Goal: Information Seeking & Learning: Learn about a topic

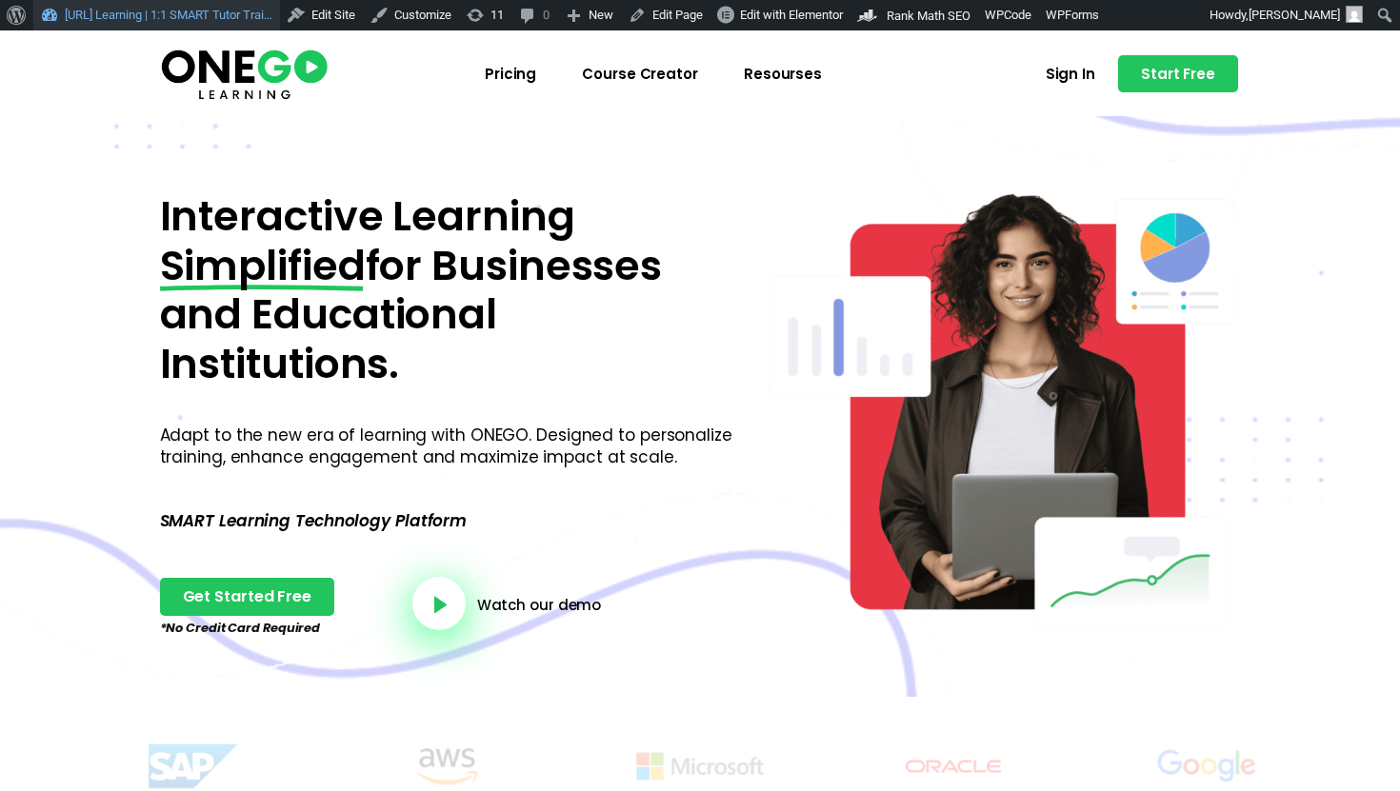
click at [99, 21] on link "[URL] Learning | 1:1 SMART Tutor Trai…" at bounding box center [156, 15] width 247 height 30
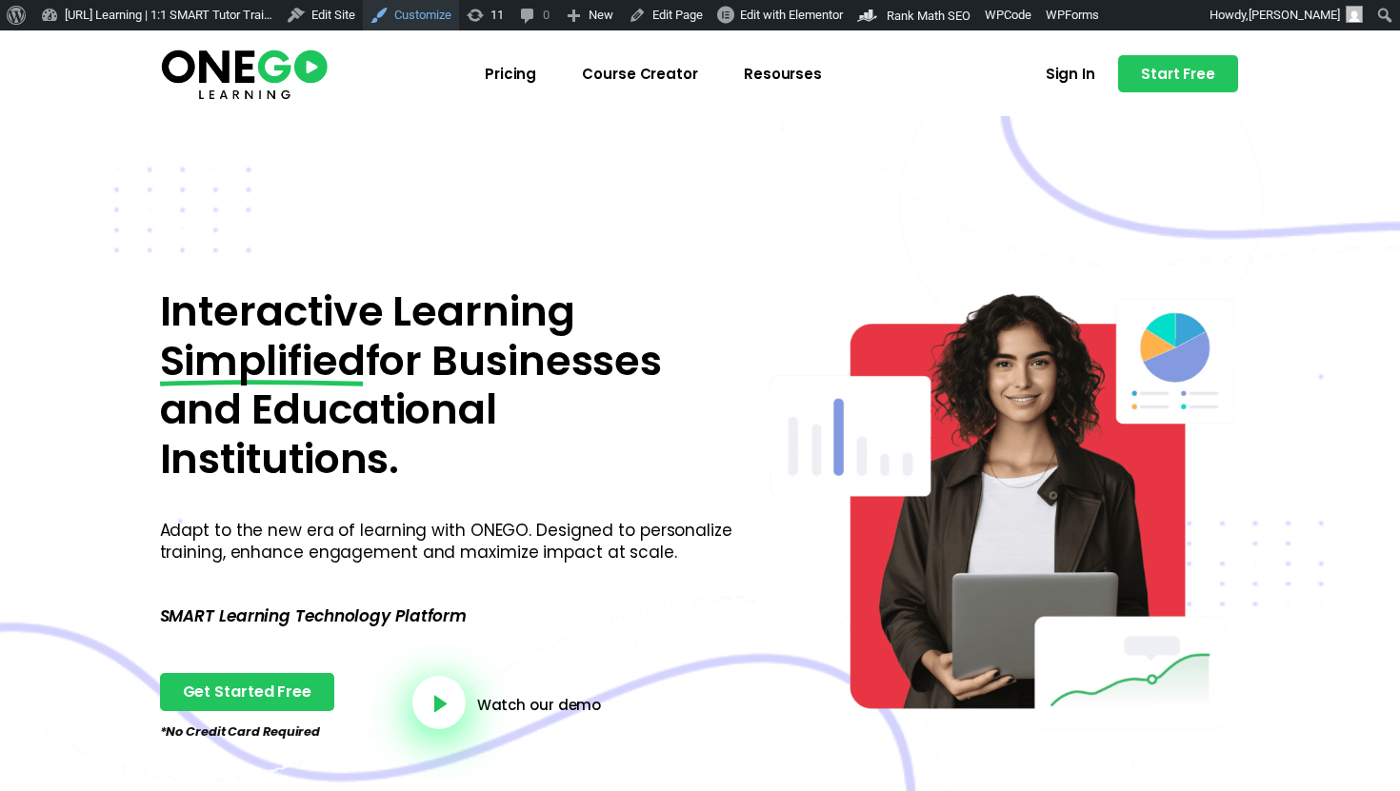
click at [446, 10] on link "Customize" at bounding box center [411, 15] width 96 height 30
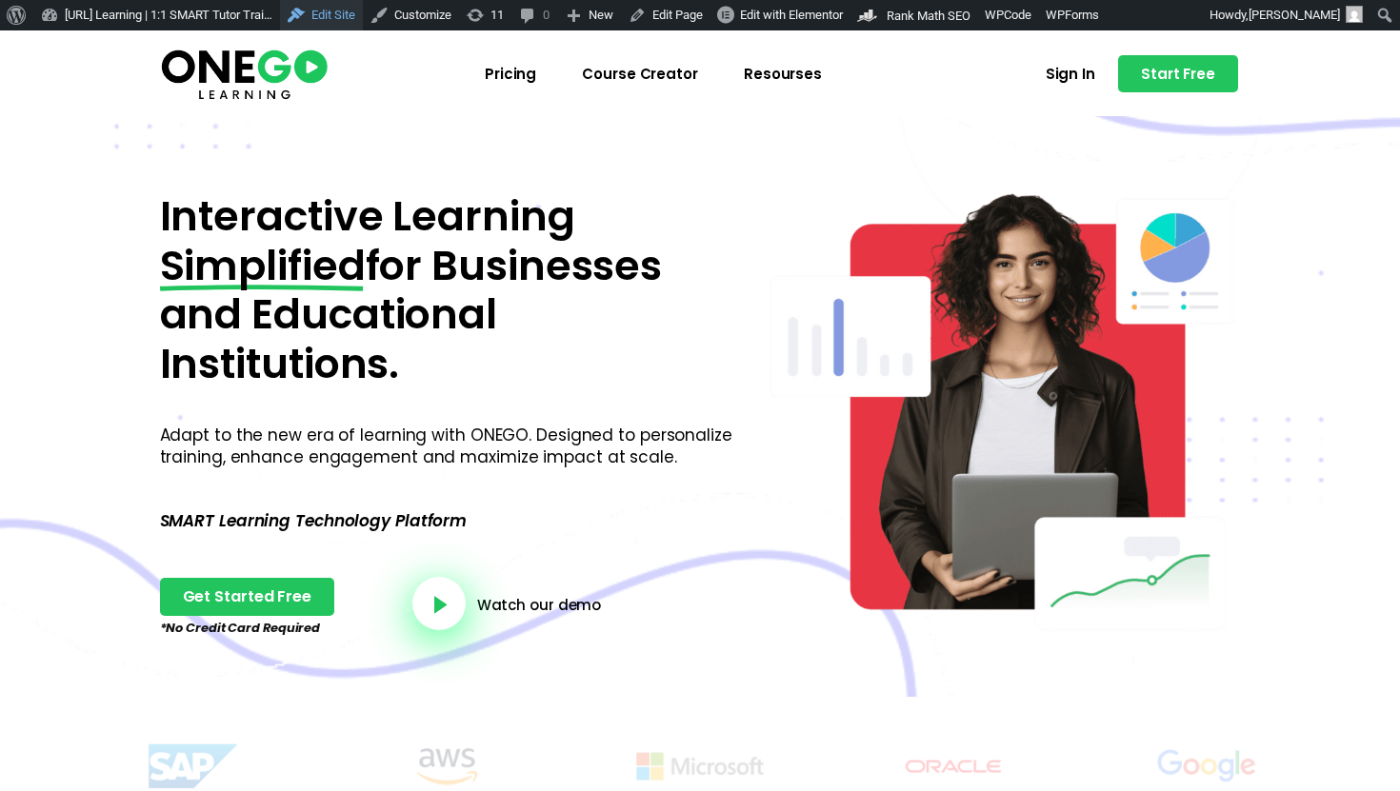
click at [363, 18] on link "Edit Site" at bounding box center [321, 15] width 83 height 30
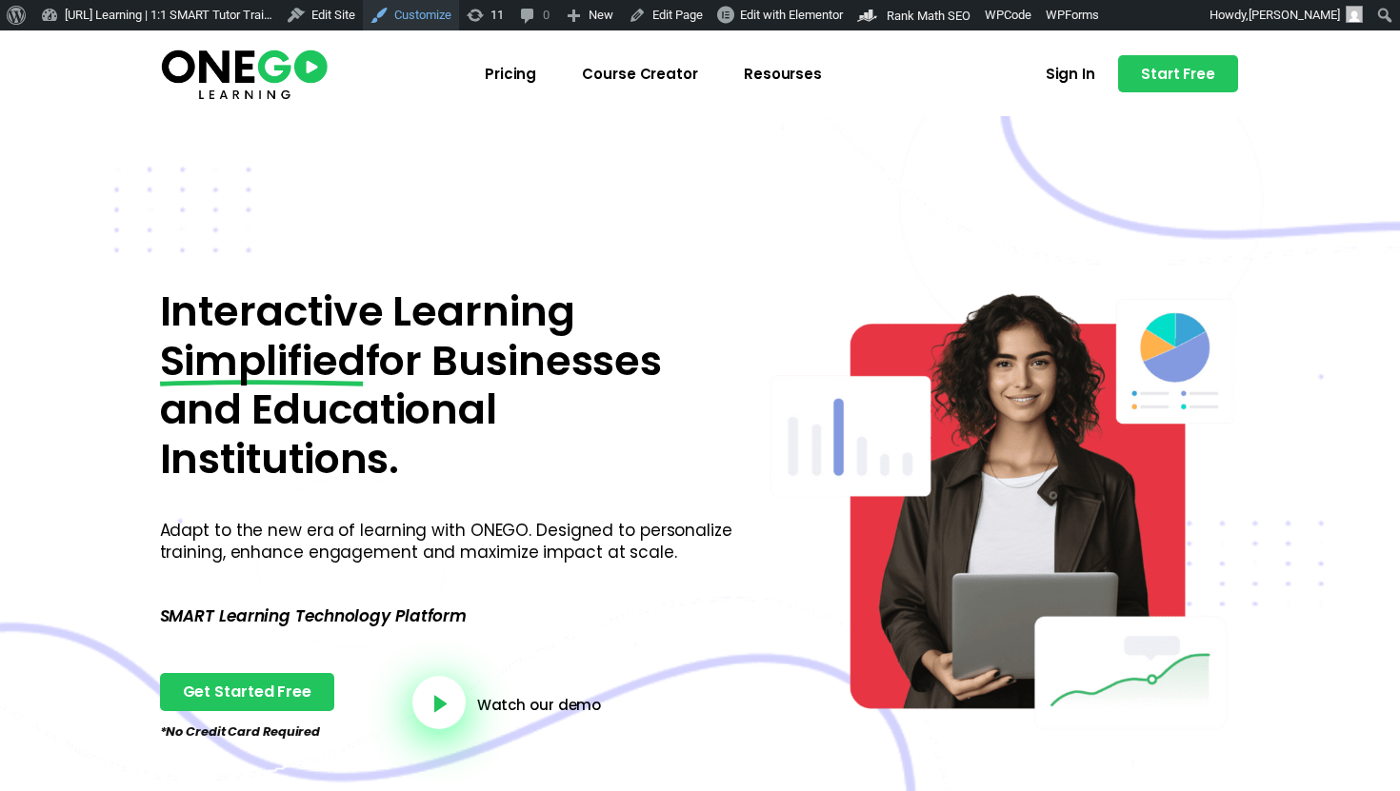
click at [445, 22] on link "Customize" at bounding box center [411, 15] width 96 height 30
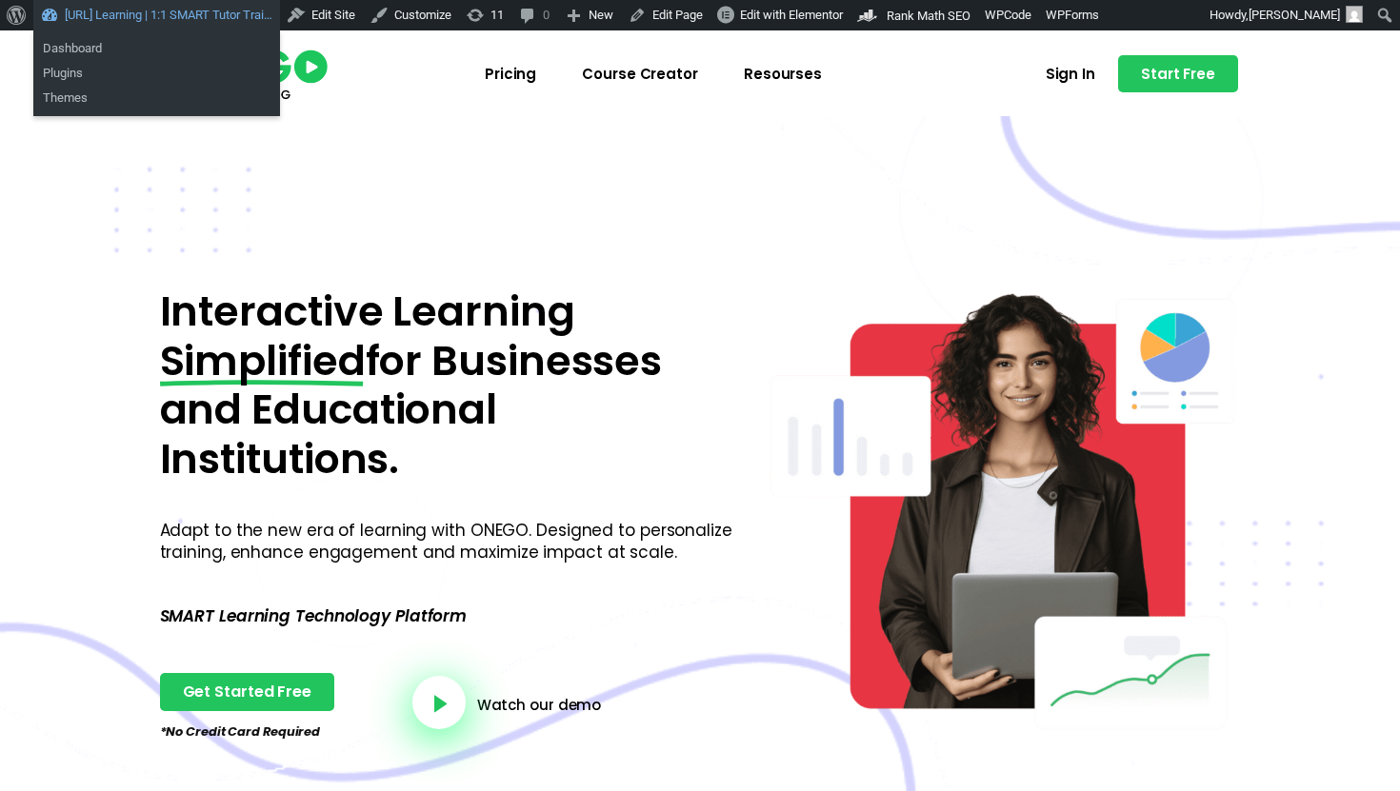
click at [59, 11] on link "[URL] Learning | 1:1 SMART Tutor Trai…" at bounding box center [156, 15] width 247 height 30
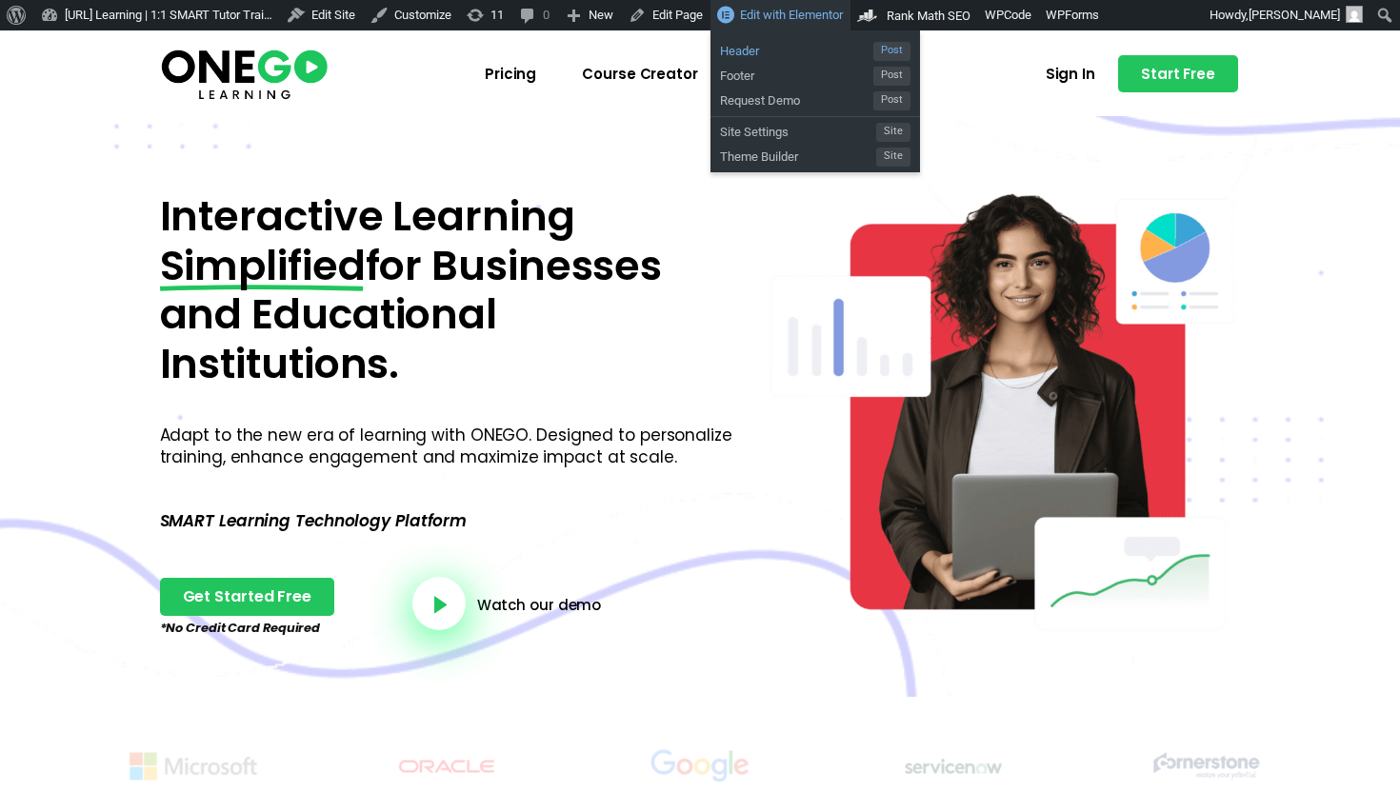
click at [800, 51] on span "Header" at bounding box center [796, 48] width 153 height 25
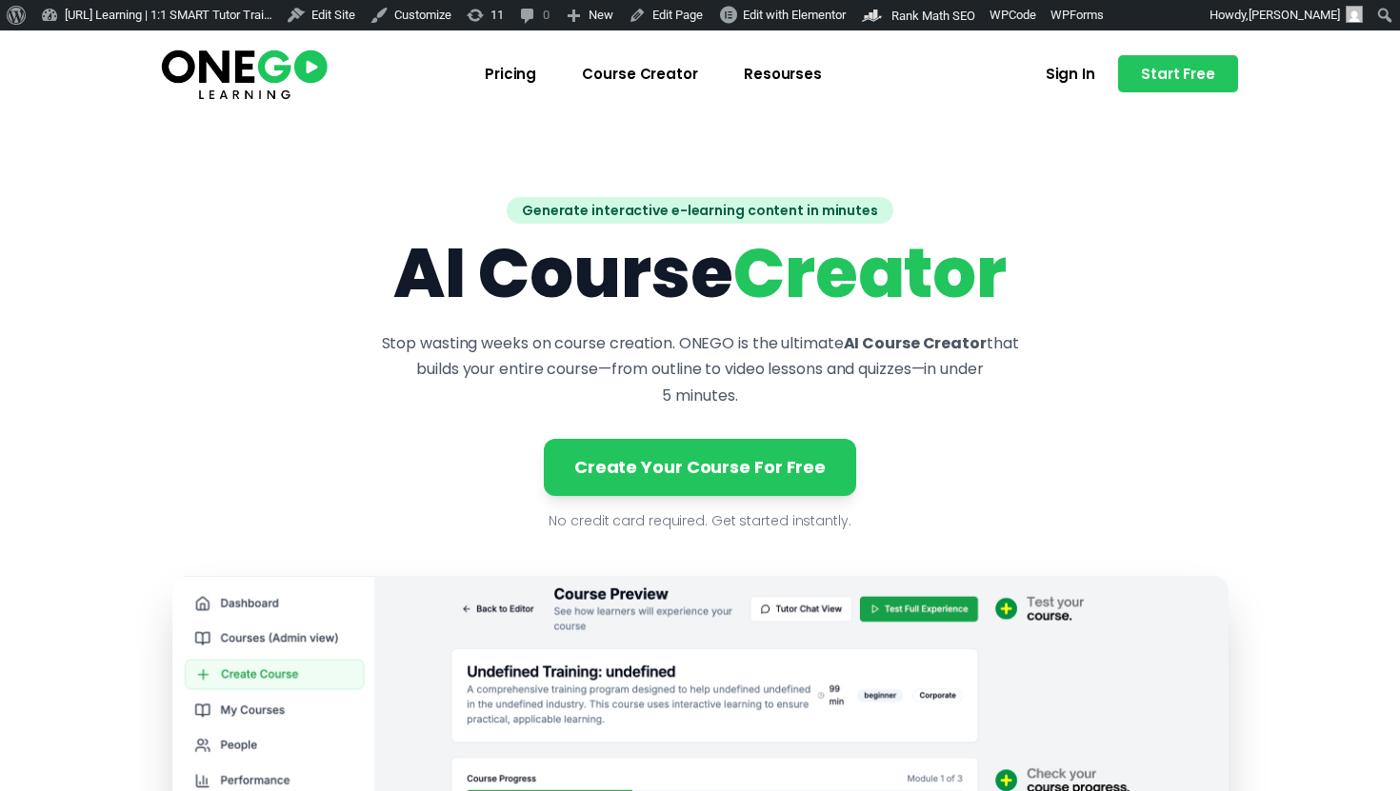
click at [250, 74] on img at bounding box center [244, 73] width 172 height 57
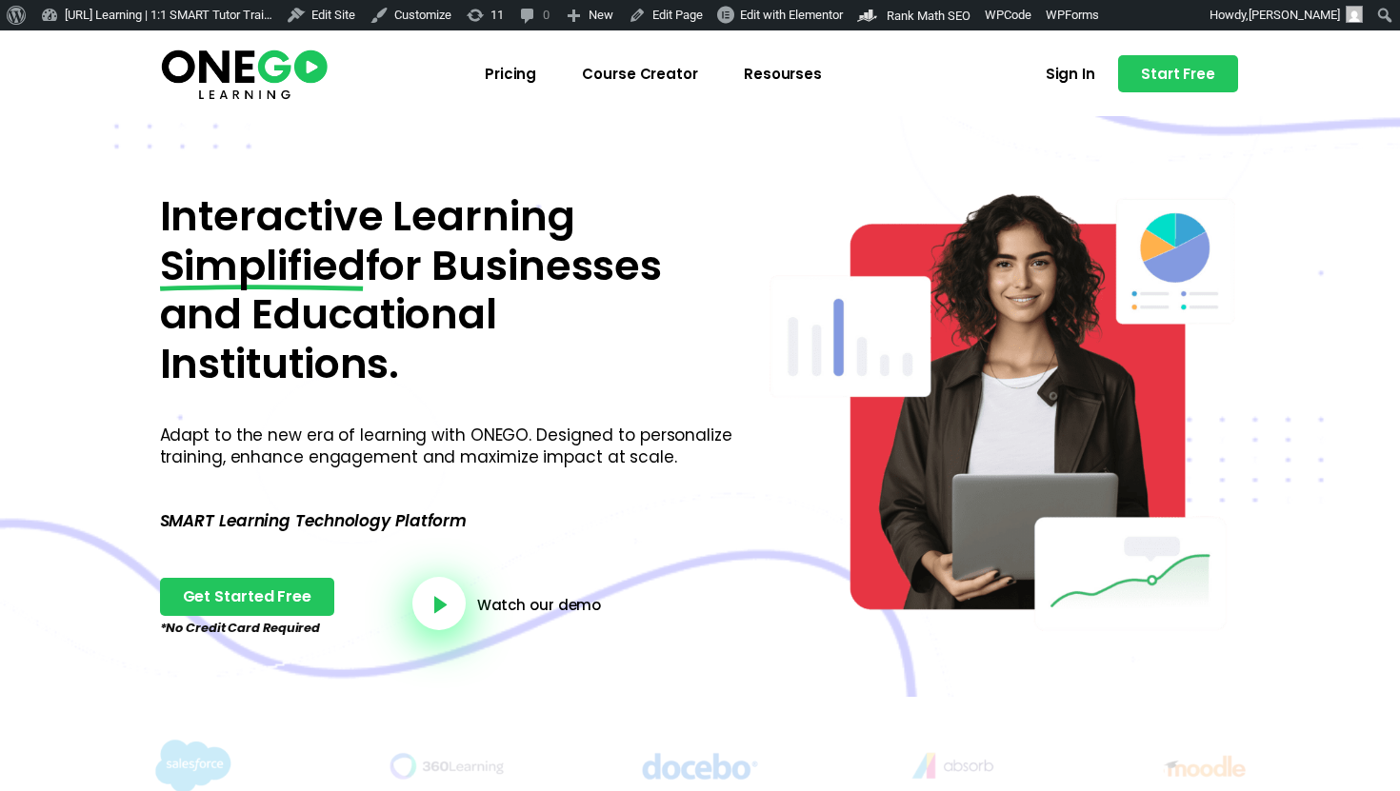
click at [245, 70] on img at bounding box center [244, 73] width 172 height 57
click at [277, 81] on img at bounding box center [244, 73] width 172 height 57
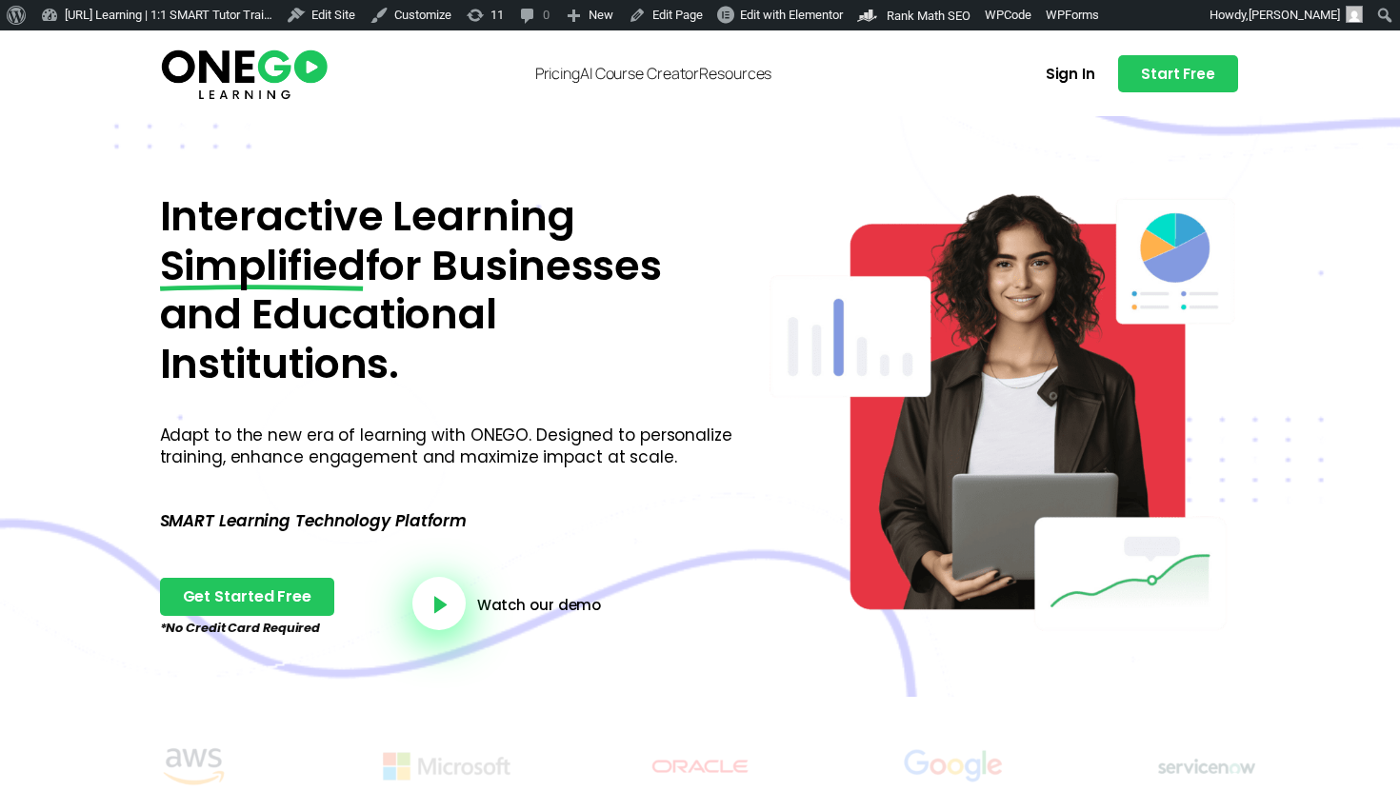
click at [544, 77] on link "Pricing" at bounding box center [557, 73] width 45 height 15
click at [662, 76] on link "AI Course Creator" at bounding box center [639, 73] width 119 height 15
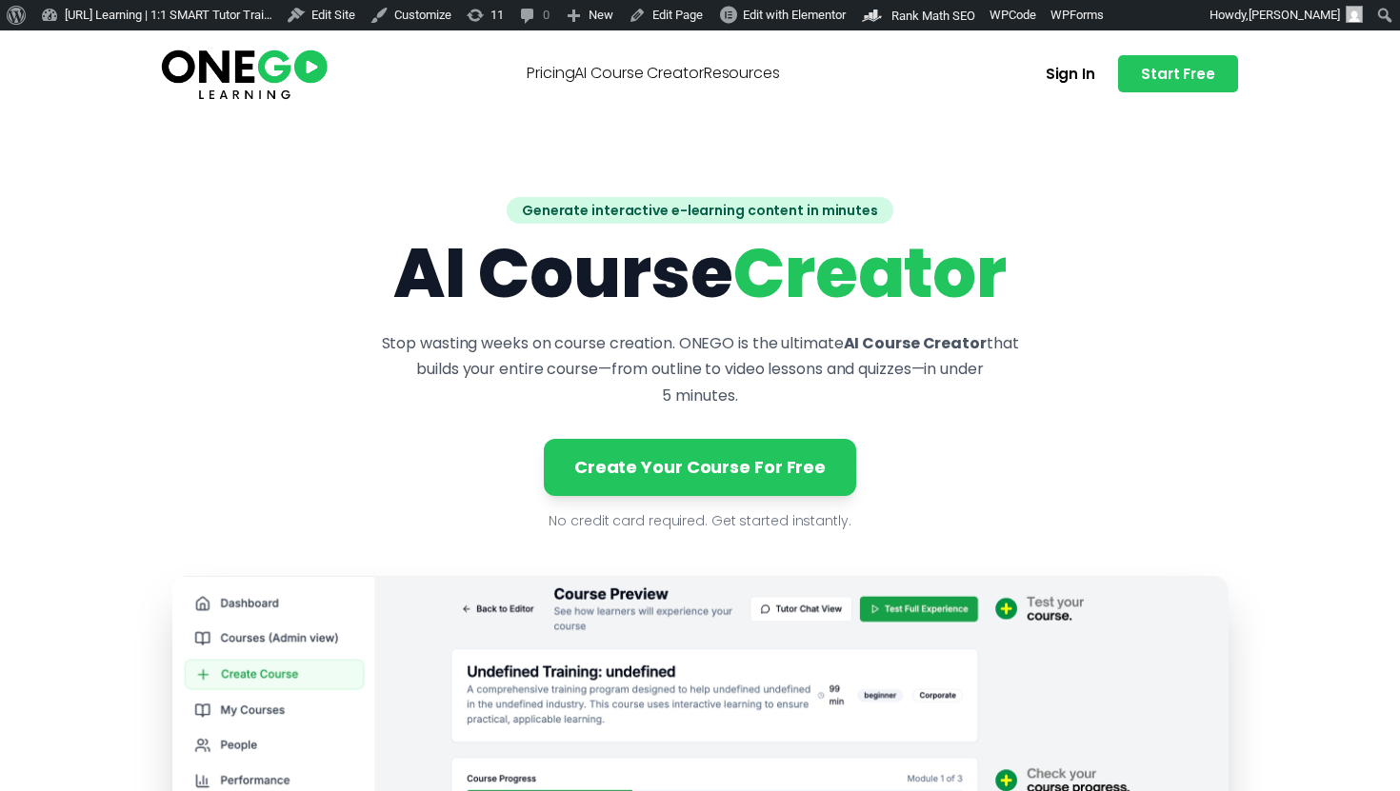
click at [780, 79] on link "Resources" at bounding box center [742, 73] width 76 height 15
click at [237, 68] on img at bounding box center [244, 73] width 172 height 57
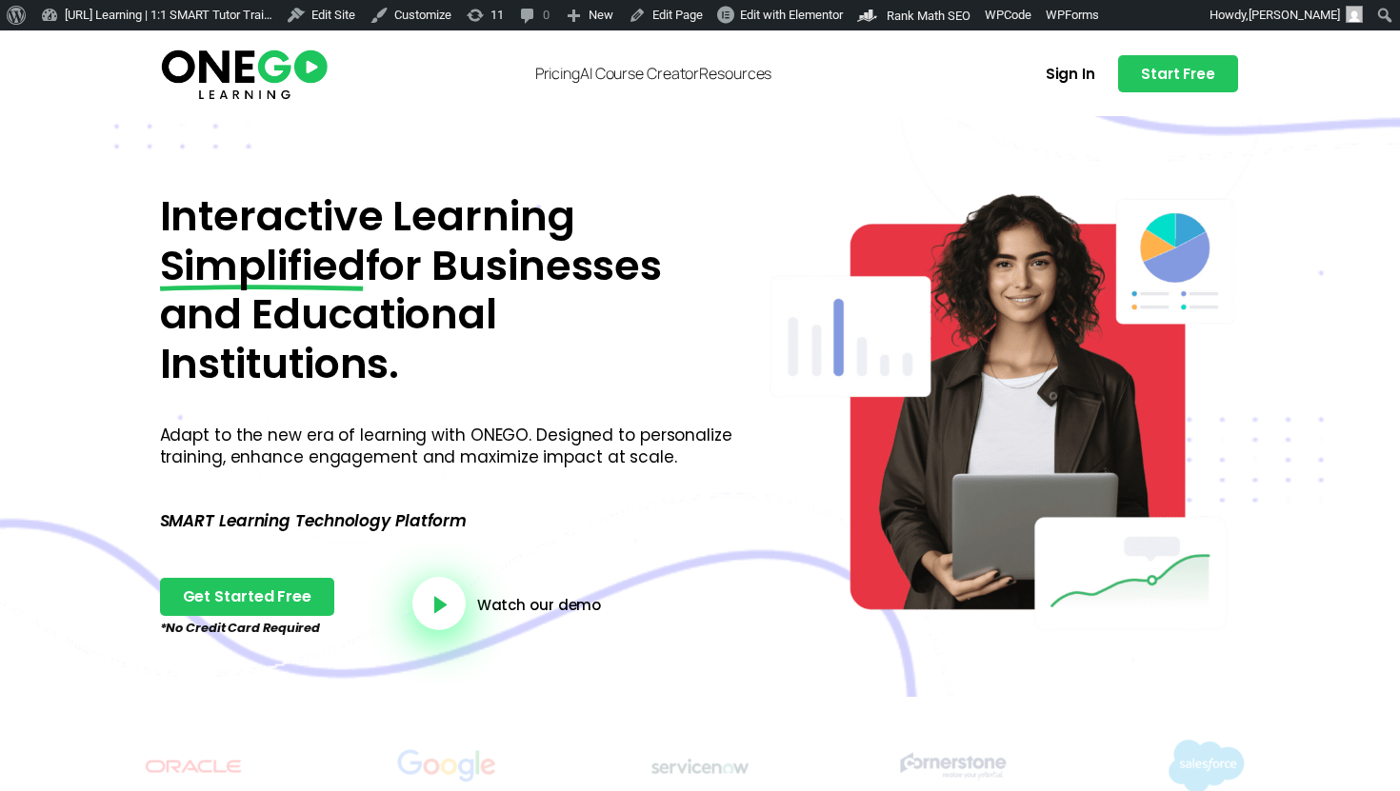
click at [267, 79] on img at bounding box center [244, 73] width 172 height 57
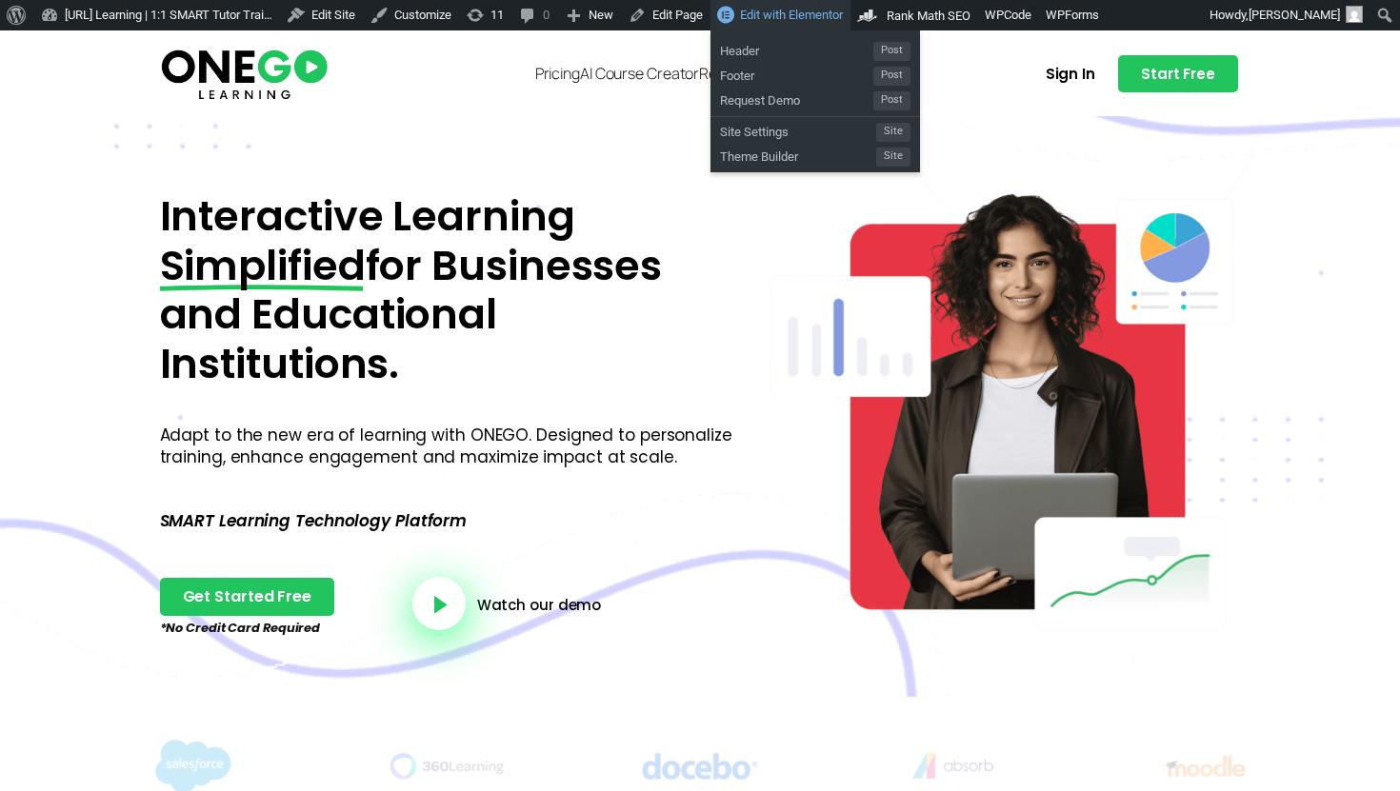
click at [791, 4] on link "Edit with Elementor" at bounding box center [781, 15] width 140 height 30
click at [811, 59] on span "Header" at bounding box center [796, 48] width 153 height 25
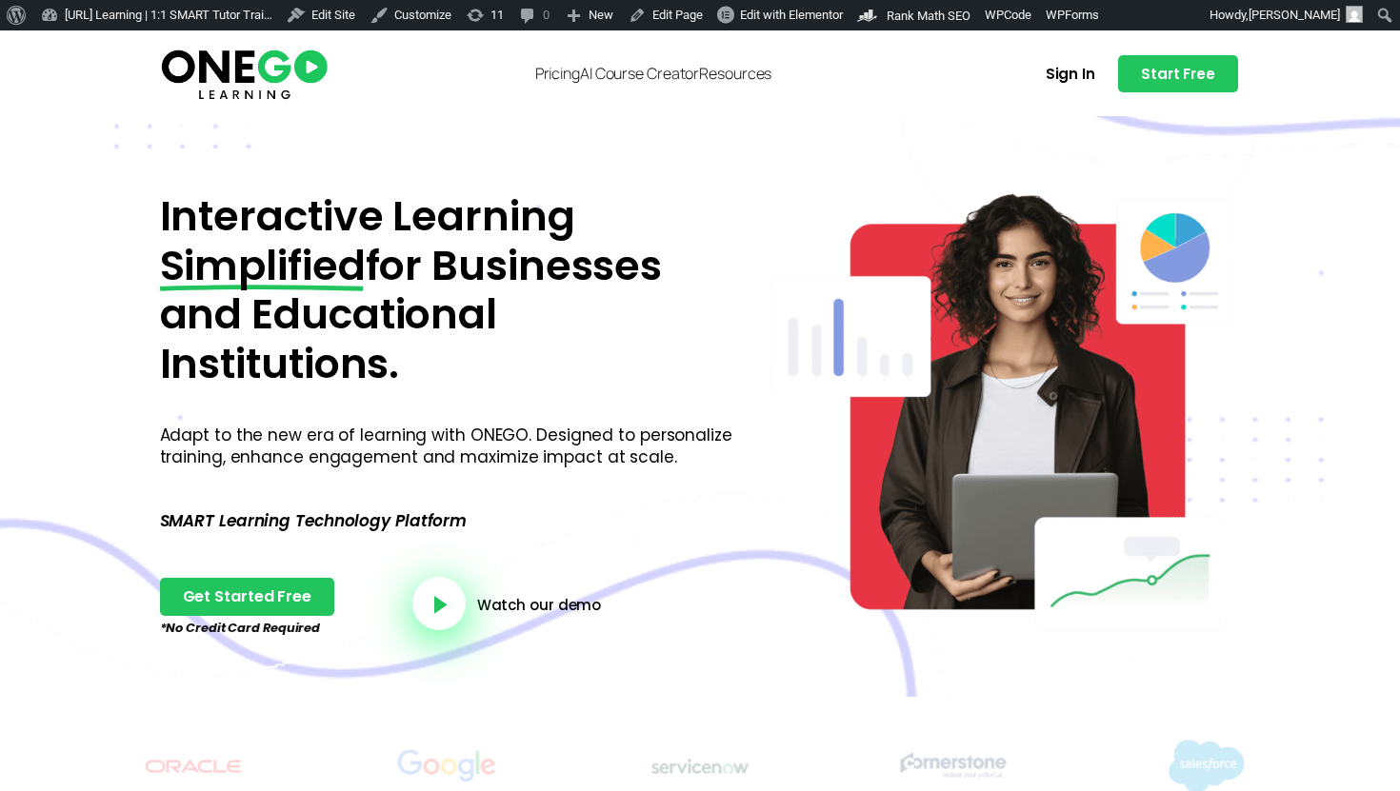
click at [648, 75] on link "AI Course Creator" at bounding box center [639, 73] width 119 height 15
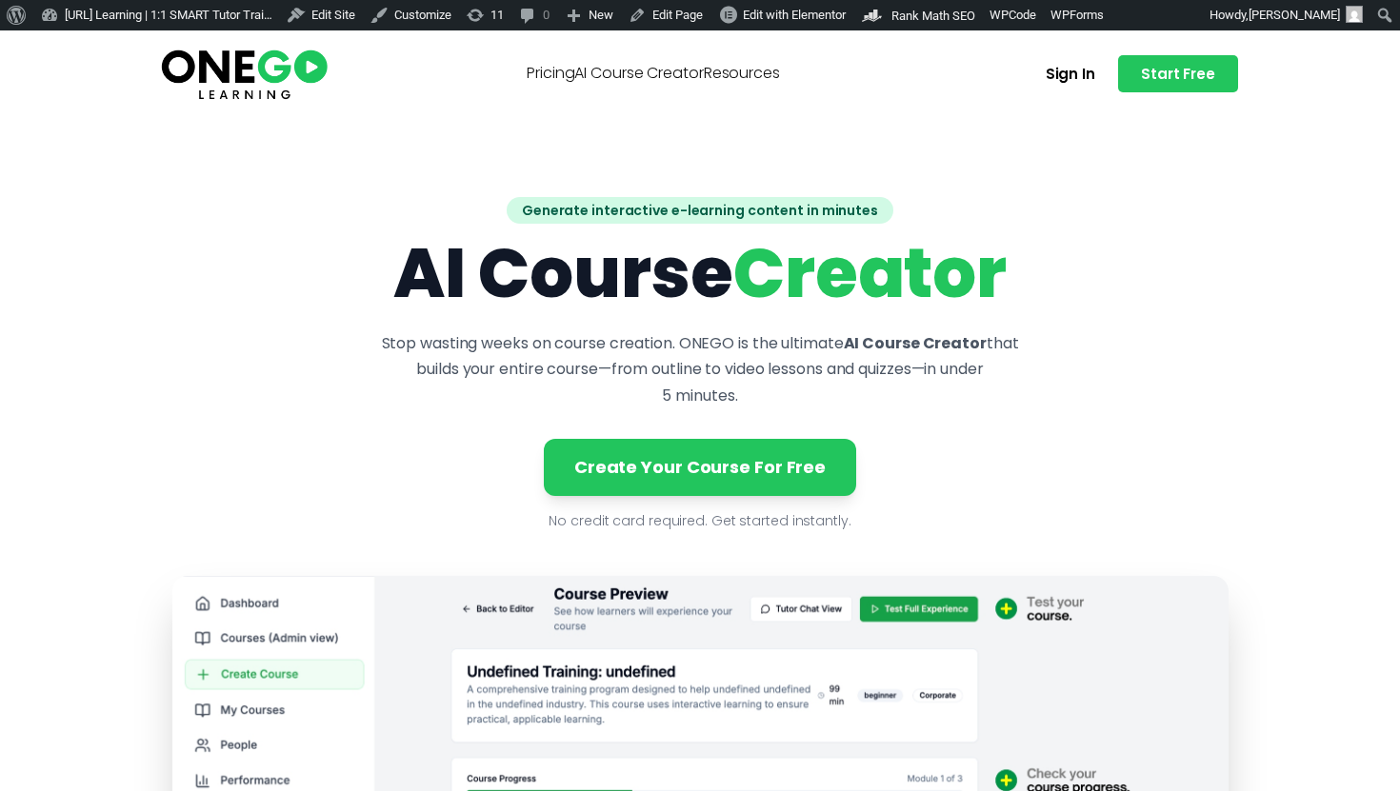
click at [666, 81] on link "AI Course Creator" at bounding box center [638, 73] width 129 height 15
click at [780, 81] on link "Resources" at bounding box center [742, 73] width 76 height 15
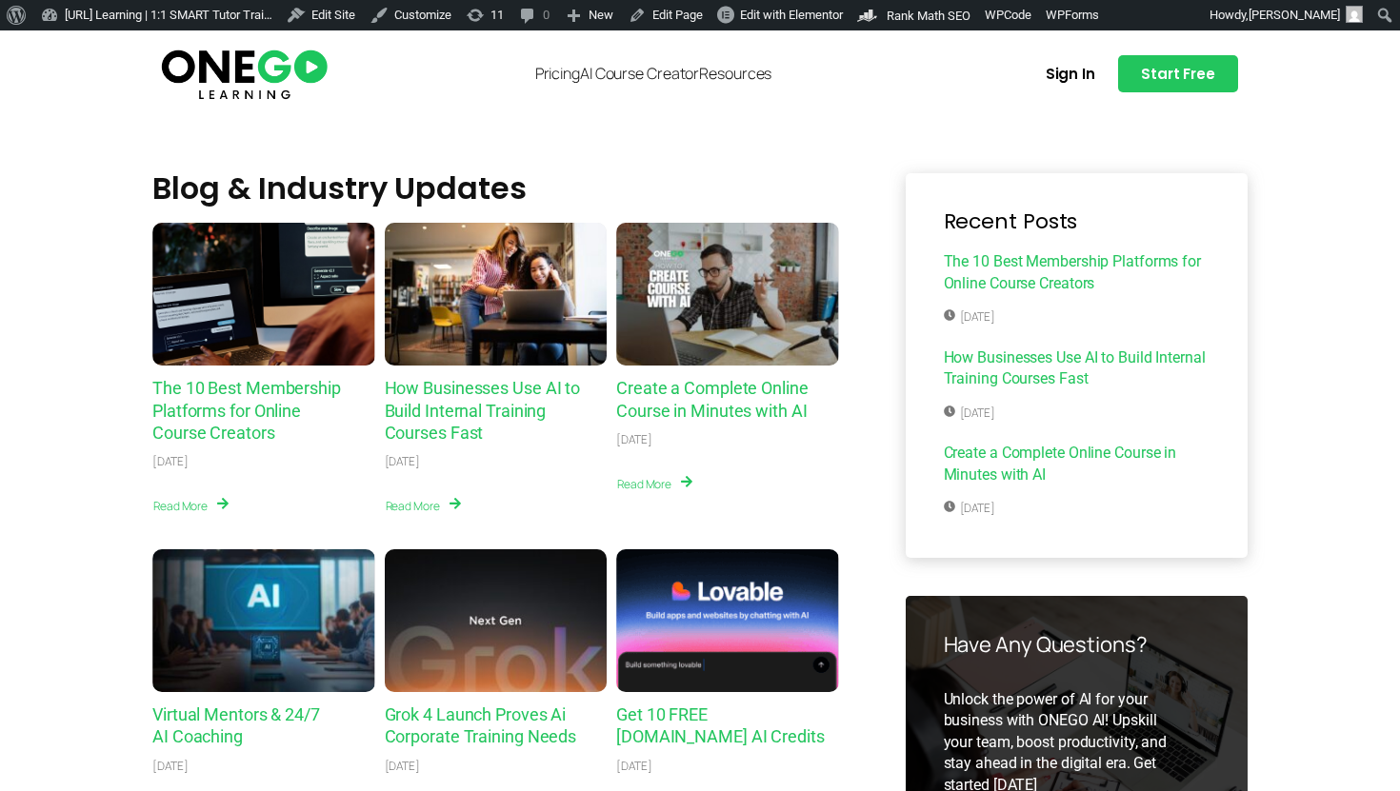
click at [535, 81] on link "Pricing" at bounding box center [557, 73] width 45 height 15
